Goal: Browse casually

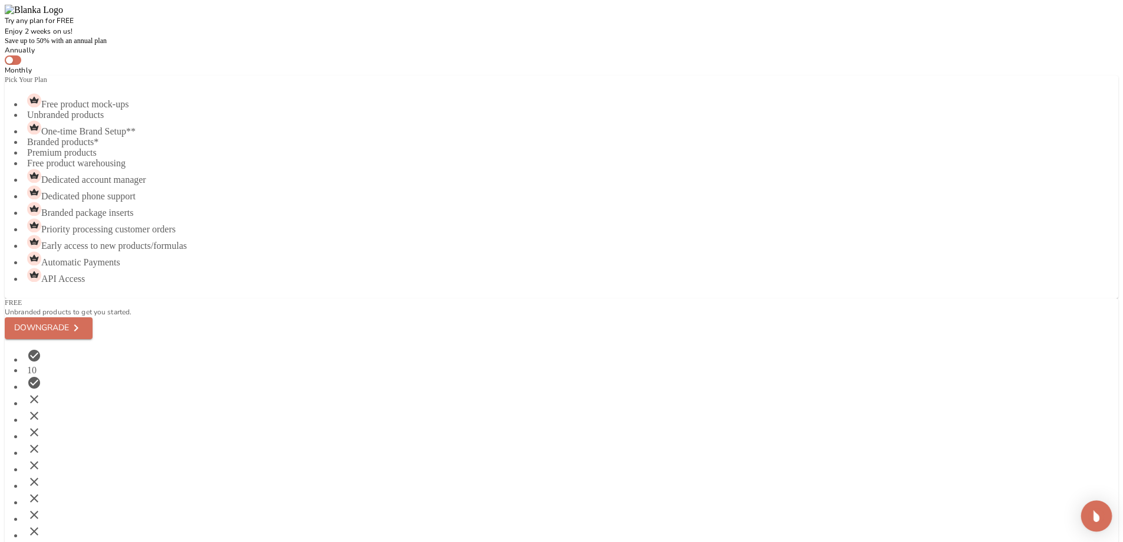
click at [1100, 512] on img "Open Intercom Messenger" at bounding box center [1096, 515] width 15 height 15
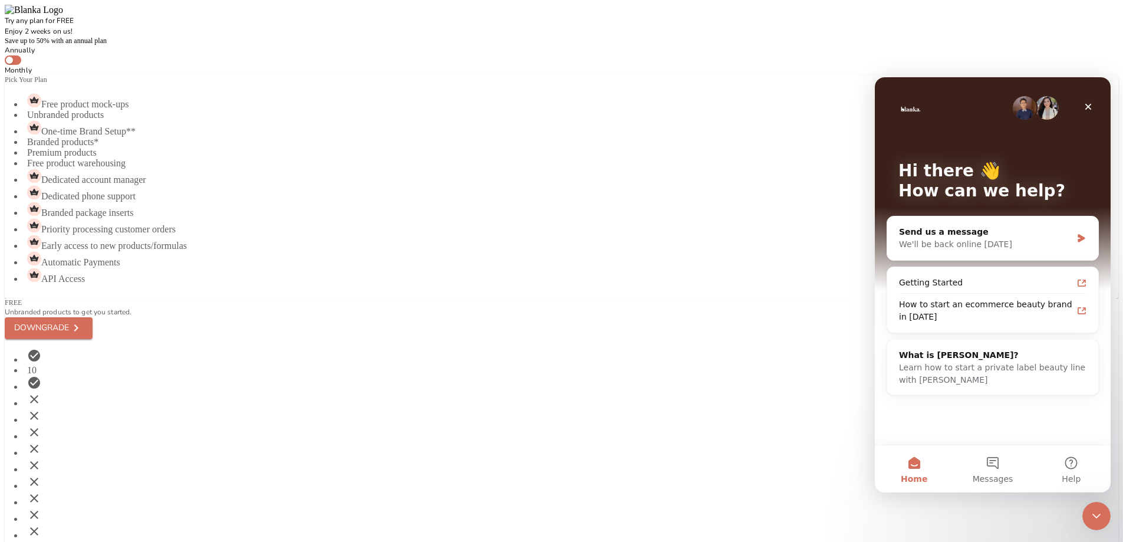
click at [239, 15] on div "Try any plan for FREE Enjoy 2 weeks on us!" at bounding box center [561, 21] width 1113 height 32
click at [694, 37] on div "Try any plan for FREE Enjoy 2 weeks on us!" at bounding box center [561, 21] width 1113 height 32
